Goal: Task Accomplishment & Management: Manage account settings

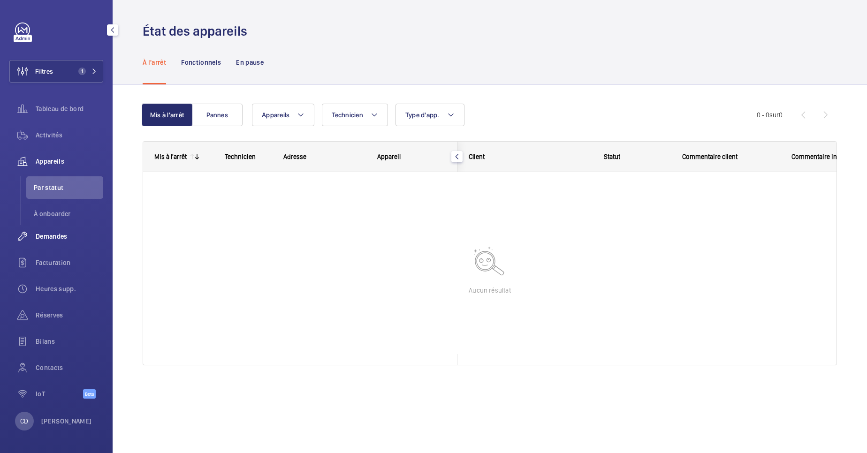
click at [67, 238] on span "Demandes" at bounding box center [70, 236] width 68 height 9
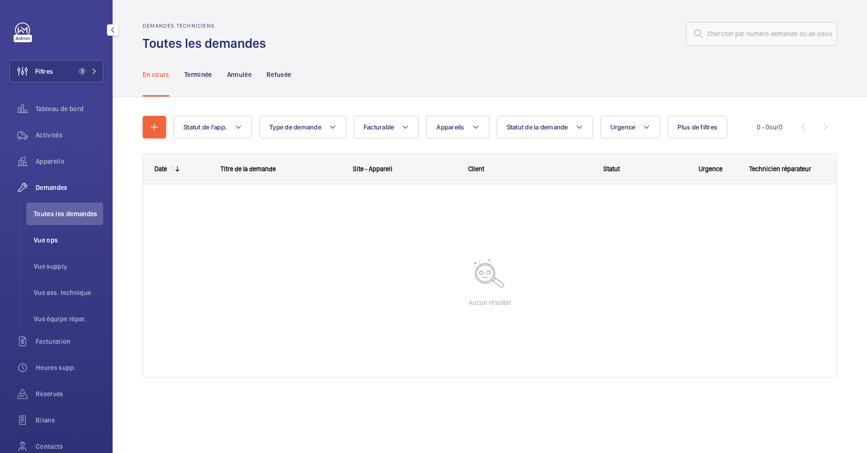
click at [57, 236] on span "Vue ops" at bounding box center [68, 240] width 69 height 9
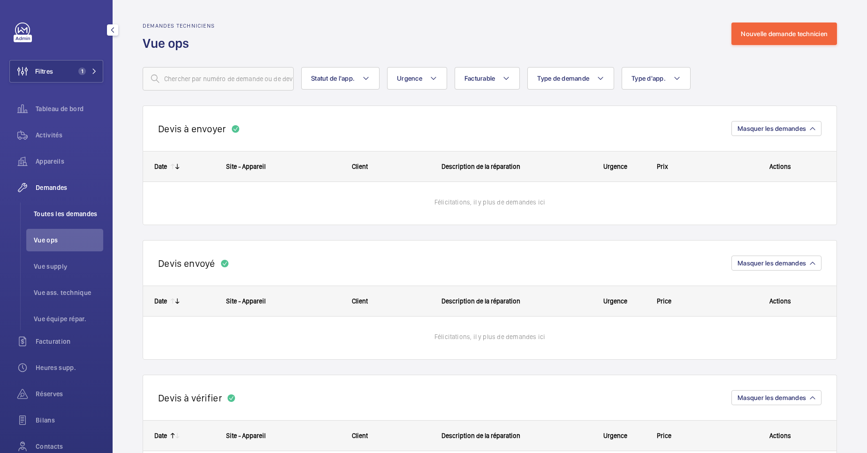
click at [58, 210] on span "Toutes les demandes" at bounding box center [68, 213] width 69 height 9
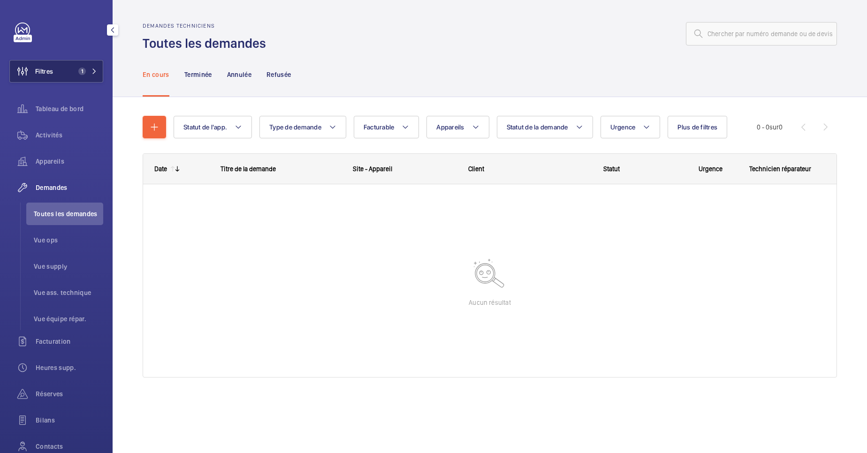
click at [83, 80] on button "Filtres 1" at bounding box center [56, 71] width 94 height 23
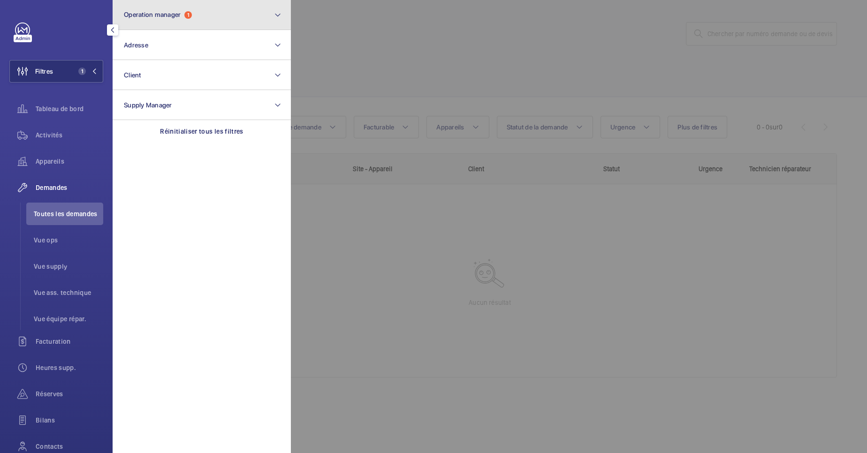
click at [238, 22] on button "Operation manager 1" at bounding box center [202, 15] width 178 height 30
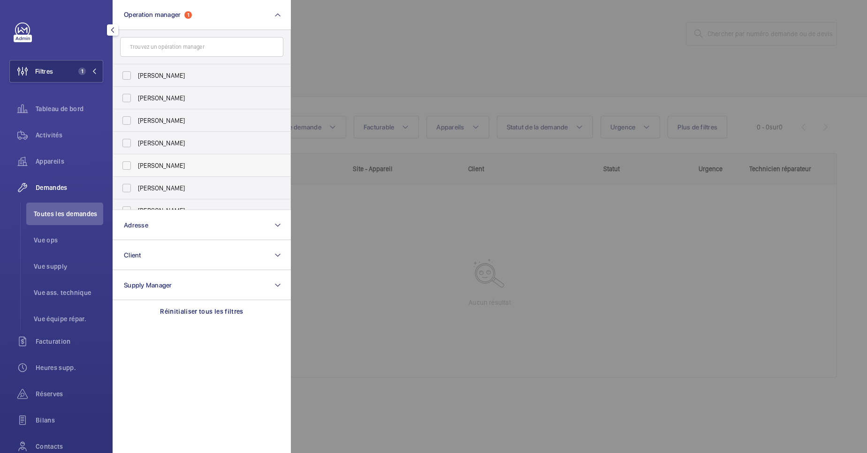
click at [174, 160] on label "[PERSON_NAME]" at bounding box center [194, 165] width 163 height 23
click at [136, 160] on input "[PERSON_NAME]" at bounding box center [126, 165] width 19 height 19
checkbox input "true"
click at [530, 276] on div at bounding box center [724, 226] width 867 height 453
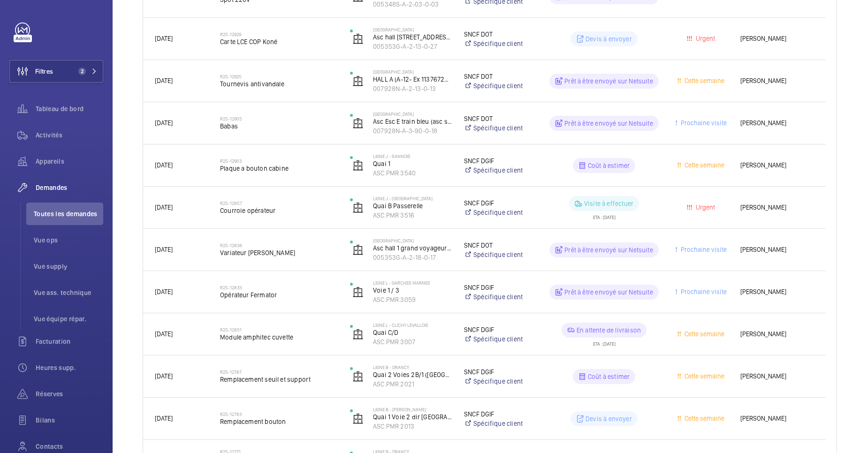
scroll to position [281, 0]
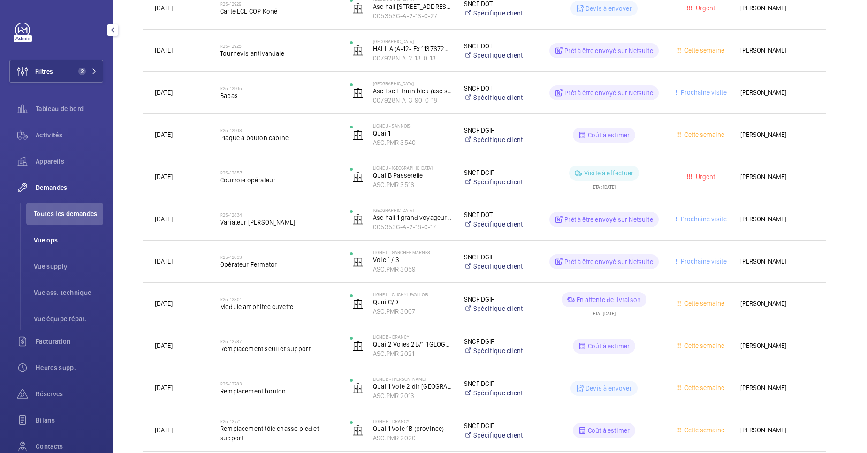
click at [52, 235] on li "Vue ops" at bounding box center [64, 240] width 77 height 23
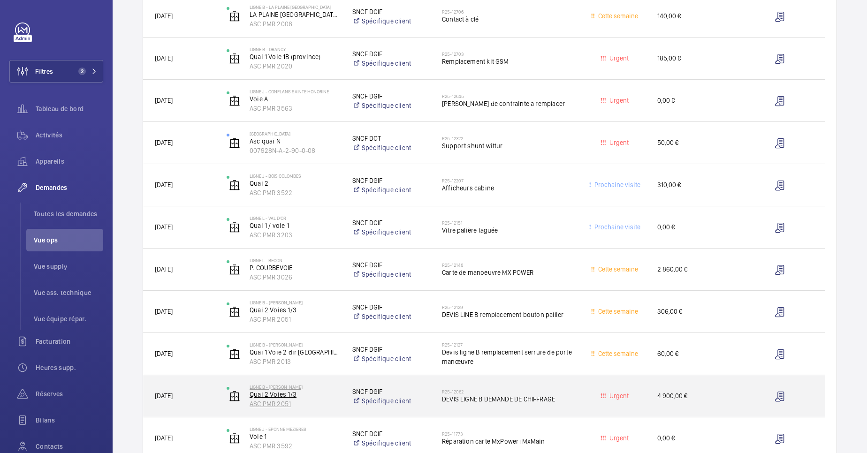
scroll to position [352, 0]
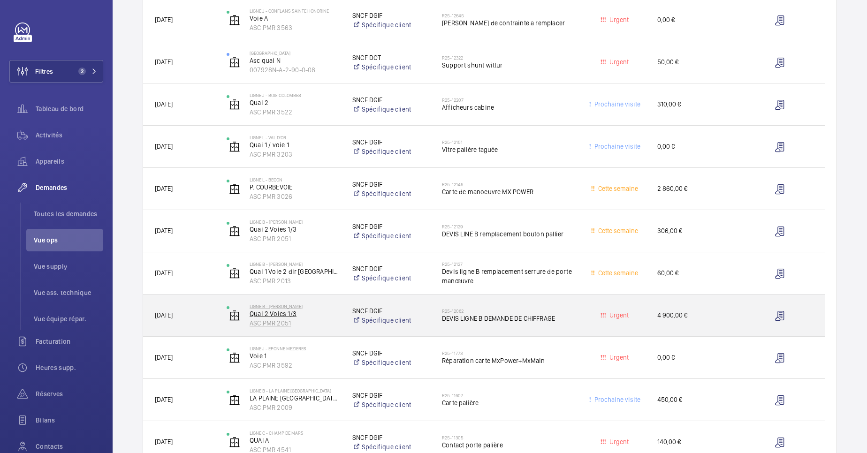
click at [318, 314] on p "Quai 2 Voies 1/3" at bounding box center [295, 313] width 91 height 9
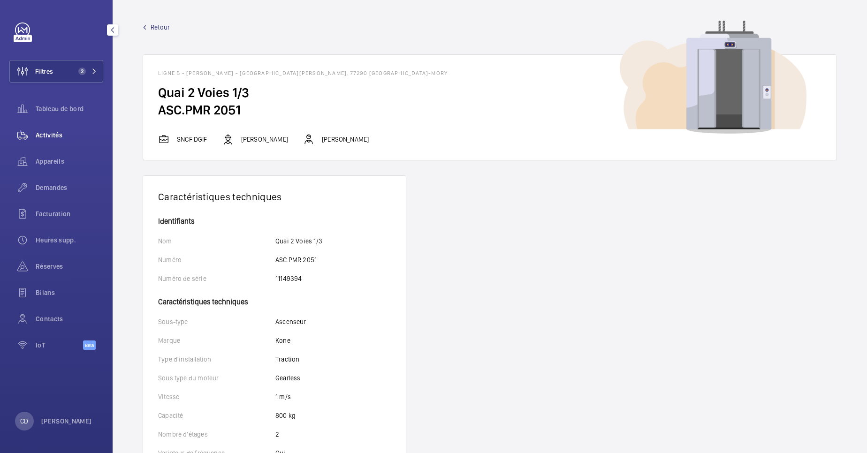
click at [60, 141] on div "Activités" at bounding box center [56, 135] width 94 height 23
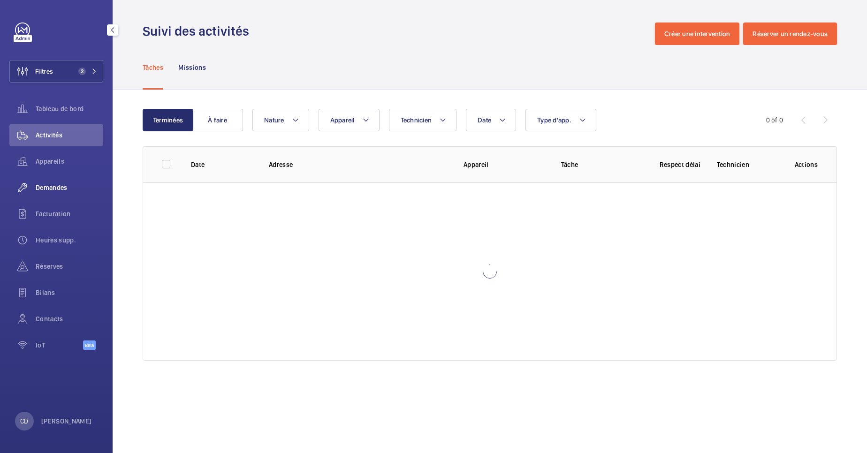
click at [61, 192] on span "Demandes" at bounding box center [70, 187] width 68 height 9
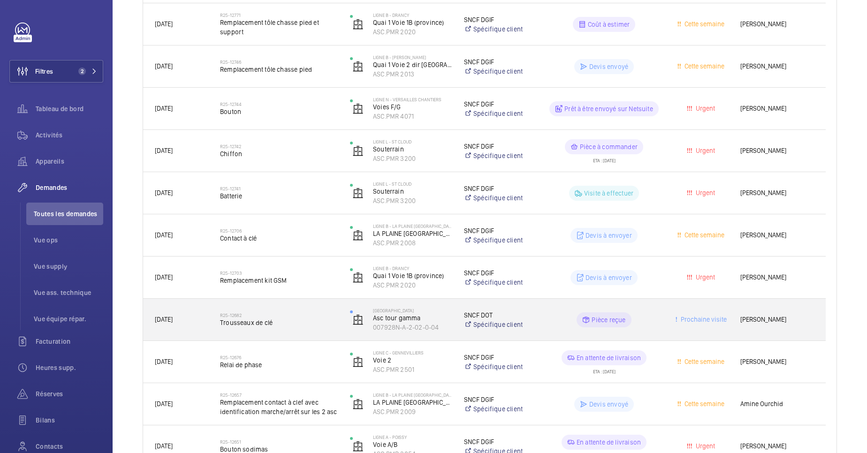
scroll to position [704, 0]
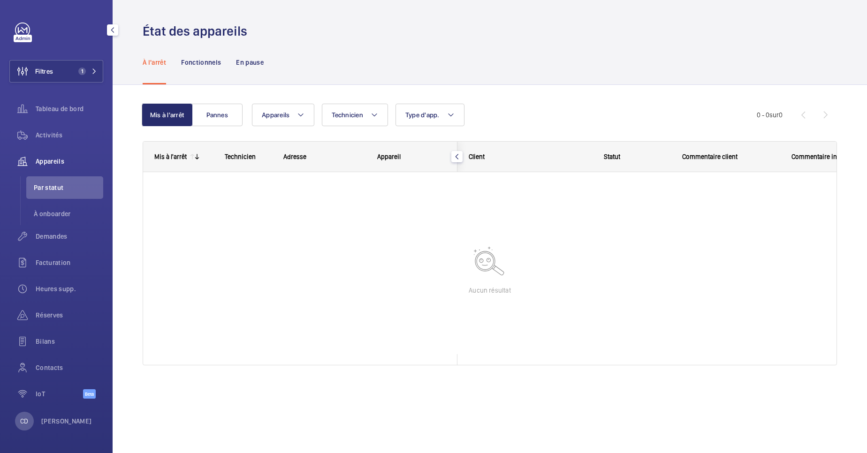
drag, startPoint x: 42, startPoint y: 237, endPoint x: 60, endPoint y: 249, distance: 21.6
click at [42, 236] on span "Demandes" at bounding box center [70, 236] width 68 height 9
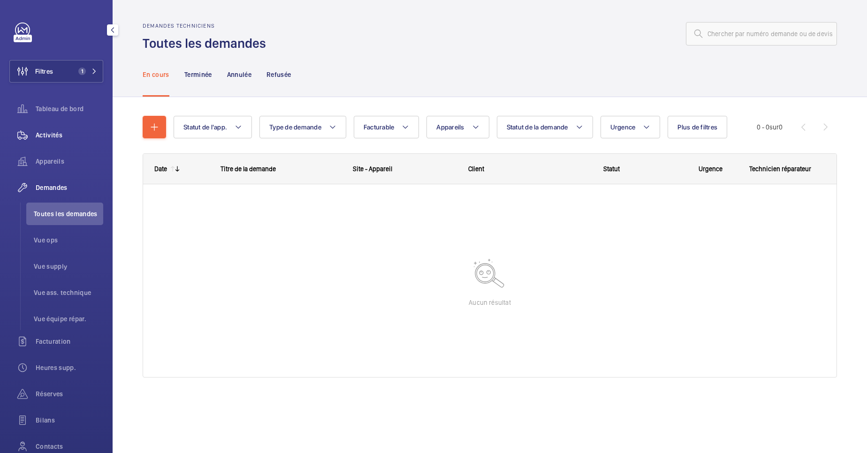
click at [45, 134] on span "Activités" at bounding box center [70, 134] width 68 height 9
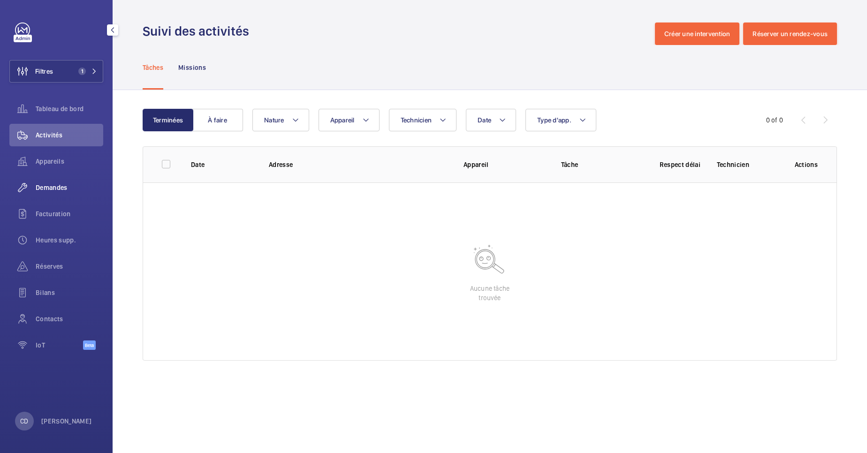
click at [49, 195] on div "Demandes" at bounding box center [56, 187] width 94 height 23
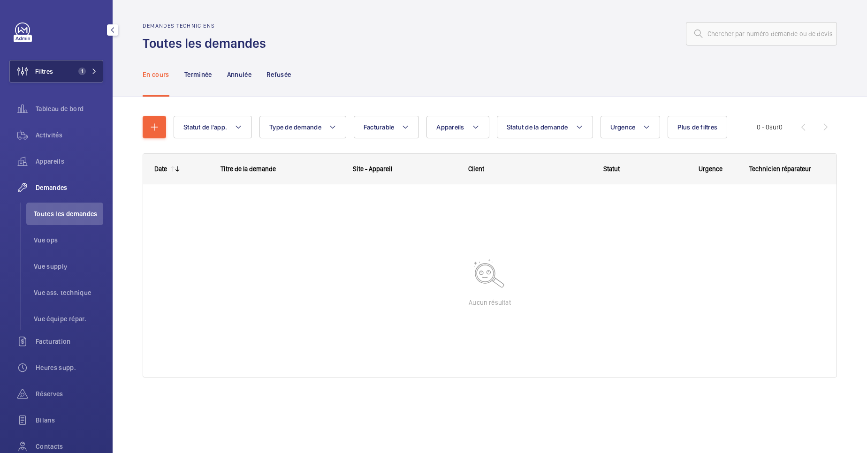
click at [47, 79] on span "Filtres" at bounding box center [31, 71] width 43 height 23
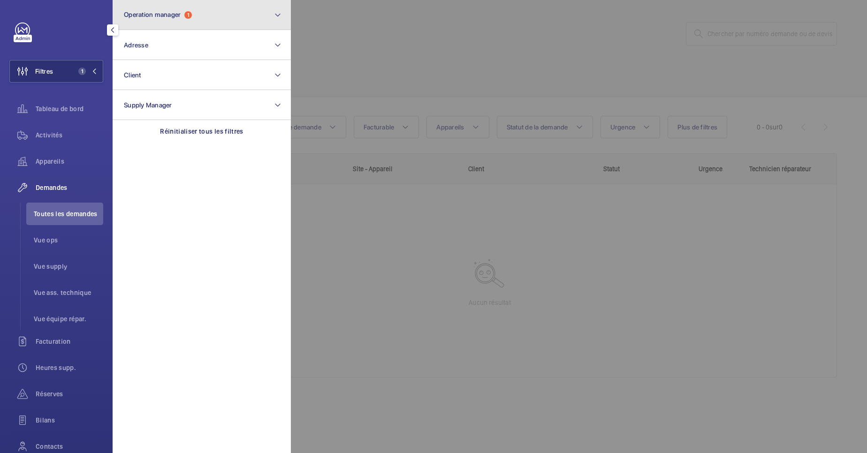
click at [152, 13] on span "Operation manager" at bounding box center [152, 15] width 57 height 8
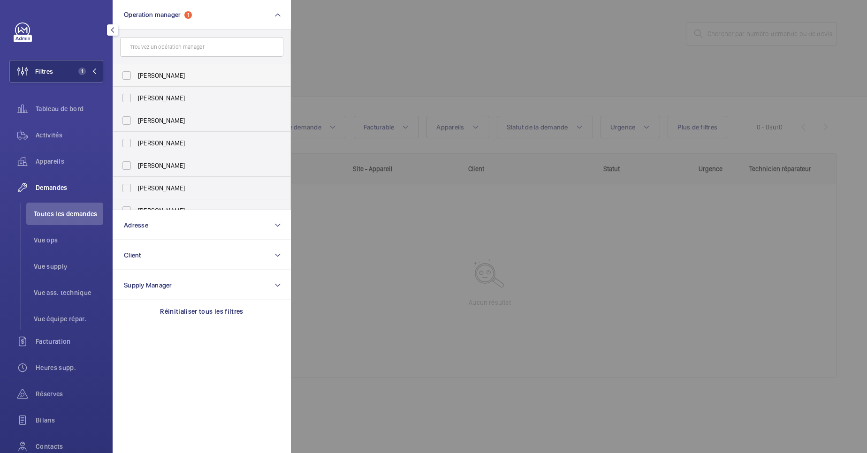
click at [175, 85] on label "[PERSON_NAME]" at bounding box center [194, 75] width 163 height 23
click at [136, 85] on input "[PERSON_NAME]" at bounding box center [126, 75] width 19 height 19
checkbox input "true"
drag, startPoint x: 167, startPoint y: 68, endPoint x: 164, endPoint y: 73, distance: 6.1
click at [164, 73] on label "[PERSON_NAME]" at bounding box center [194, 75] width 163 height 23
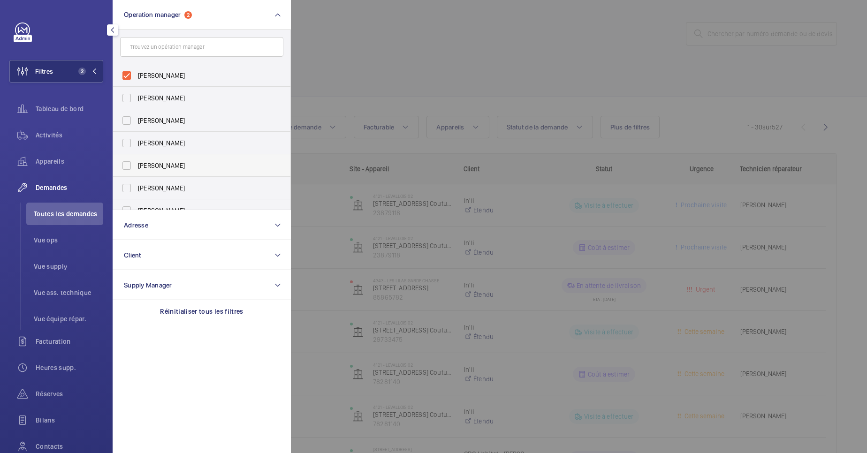
drag, startPoint x: 164, startPoint y: 73, endPoint x: 144, endPoint y: 168, distance: 96.8
click at [144, 171] on label "[PERSON_NAME]" at bounding box center [194, 165] width 163 height 23
click at [136, 171] on input "[PERSON_NAME]" at bounding box center [126, 165] width 19 height 19
click at [144, 168] on span "[PERSON_NAME]" at bounding box center [202, 165] width 129 height 9
click at [136, 168] on input "[PERSON_NAME]" at bounding box center [126, 165] width 19 height 19
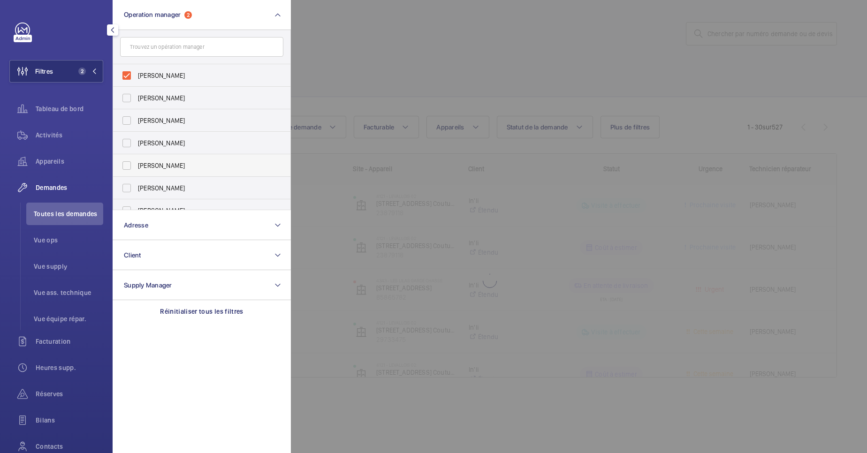
click at [144, 168] on span "[PERSON_NAME]" at bounding box center [202, 165] width 129 height 9
click at [136, 168] on input "[PERSON_NAME]" at bounding box center [126, 165] width 19 height 19
checkbox input "true"
click at [159, 79] on span "[PERSON_NAME]" at bounding box center [202, 75] width 129 height 9
click at [136, 79] on input "[PERSON_NAME]" at bounding box center [126, 75] width 19 height 19
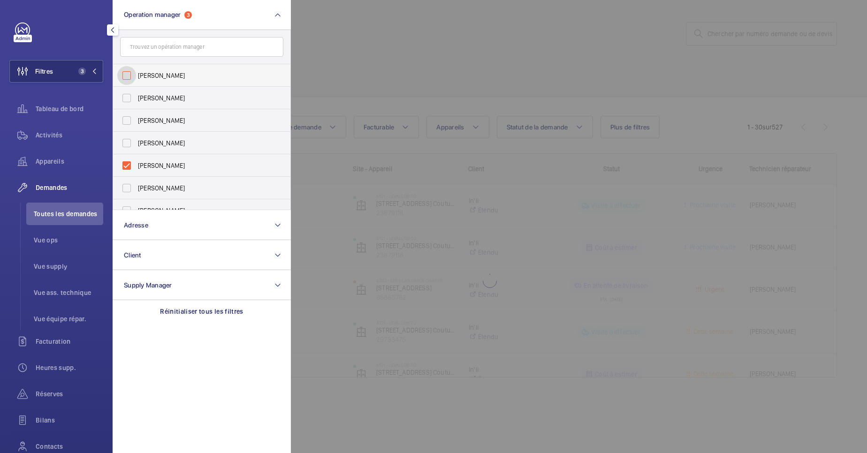
checkbox input "false"
click at [411, 173] on div at bounding box center [724, 226] width 867 height 453
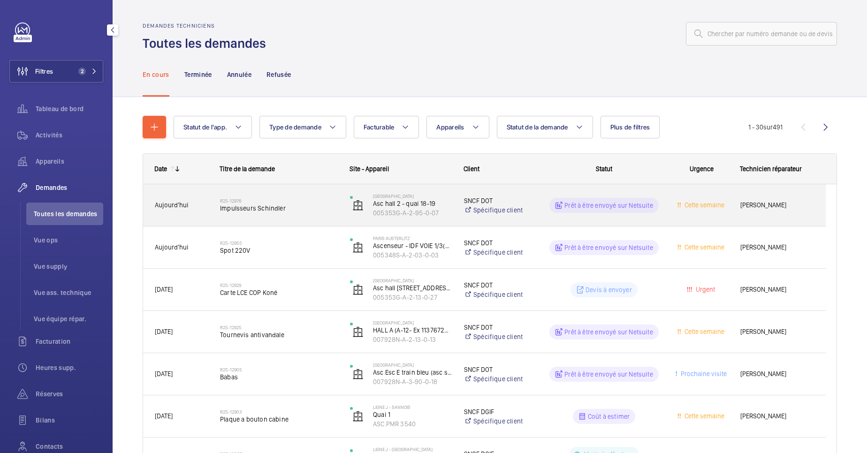
click at [288, 214] on div "R25-12976 Impulsseurs Schindler" at bounding box center [279, 205] width 118 height 27
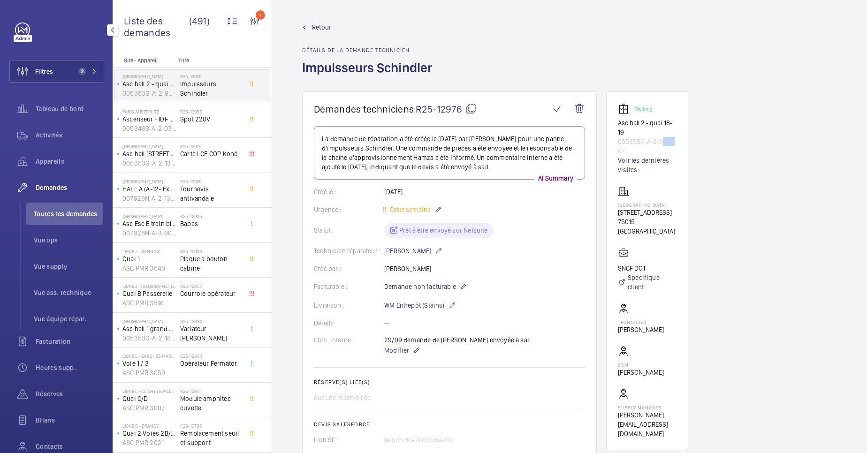
drag, startPoint x: 661, startPoint y: 142, endPoint x: 684, endPoint y: 141, distance: 23.0
click at [684, 141] on wm-front-card "Working Asc hall 2 - quai 18-19 005353G-A-2-95-0-07 Voir les dernières visites …" at bounding box center [647, 270] width 82 height 359
click at [538, 243] on wm-front-card-body "La demande de réparation a été créée le 29 septembre 2025 par Mathieu Viollet p…" at bounding box center [449, 326] width 271 height 401
click at [460, 288] on mat-icon at bounding box center [464, 286] width 8 height 11
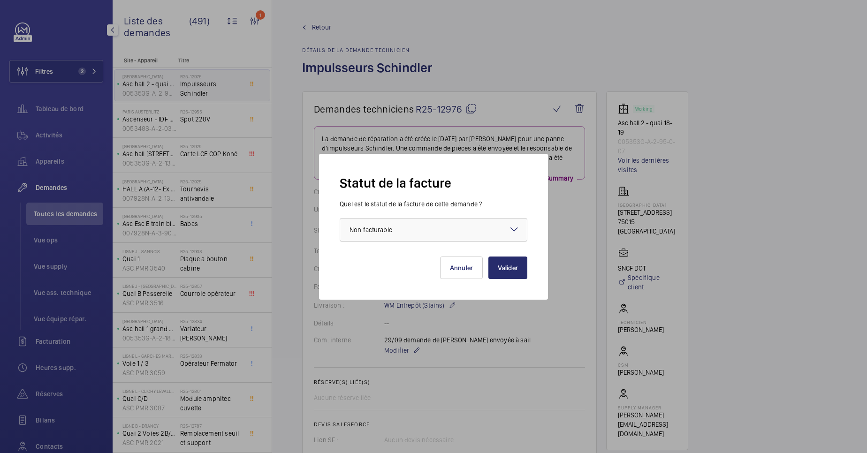
click at [443, 229] on div at bounding box center [433, 230] width 187 height 23
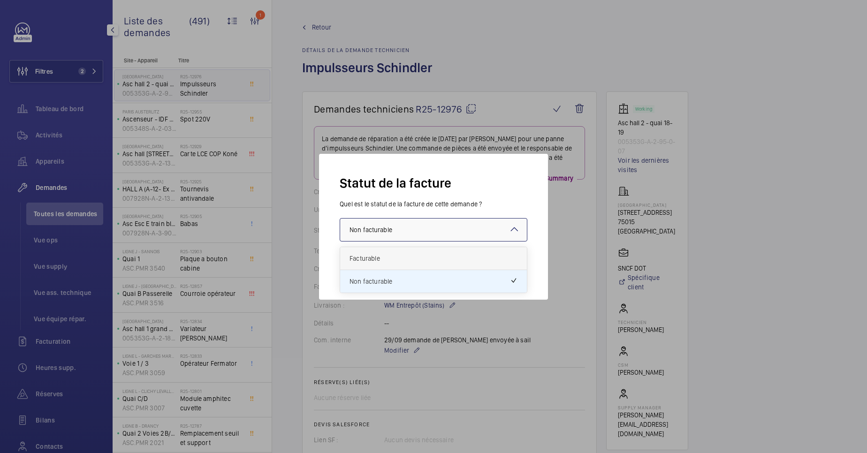
click at [414, 263] on span "Facturable" at bounding box center [434, 258] width 168 height 9
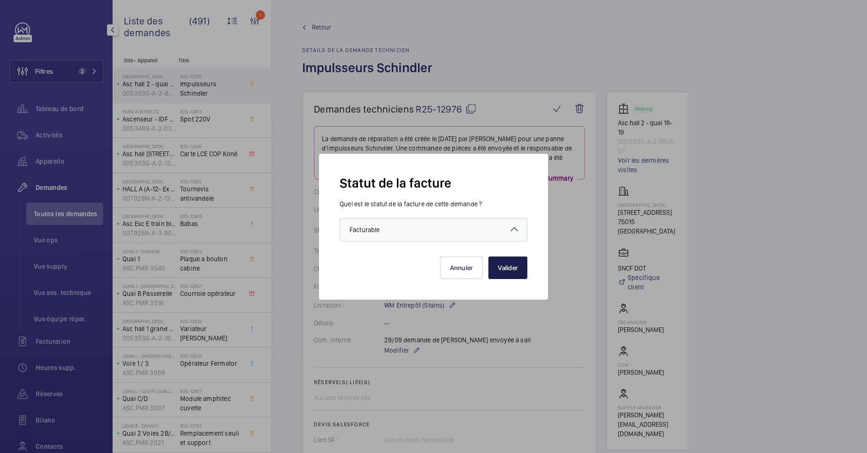
click at [517, 269] on button "Valider" at bounding box center [507, 268] width 39 height 23
